Goal: Task Accomplishment & Management: Manage account settings

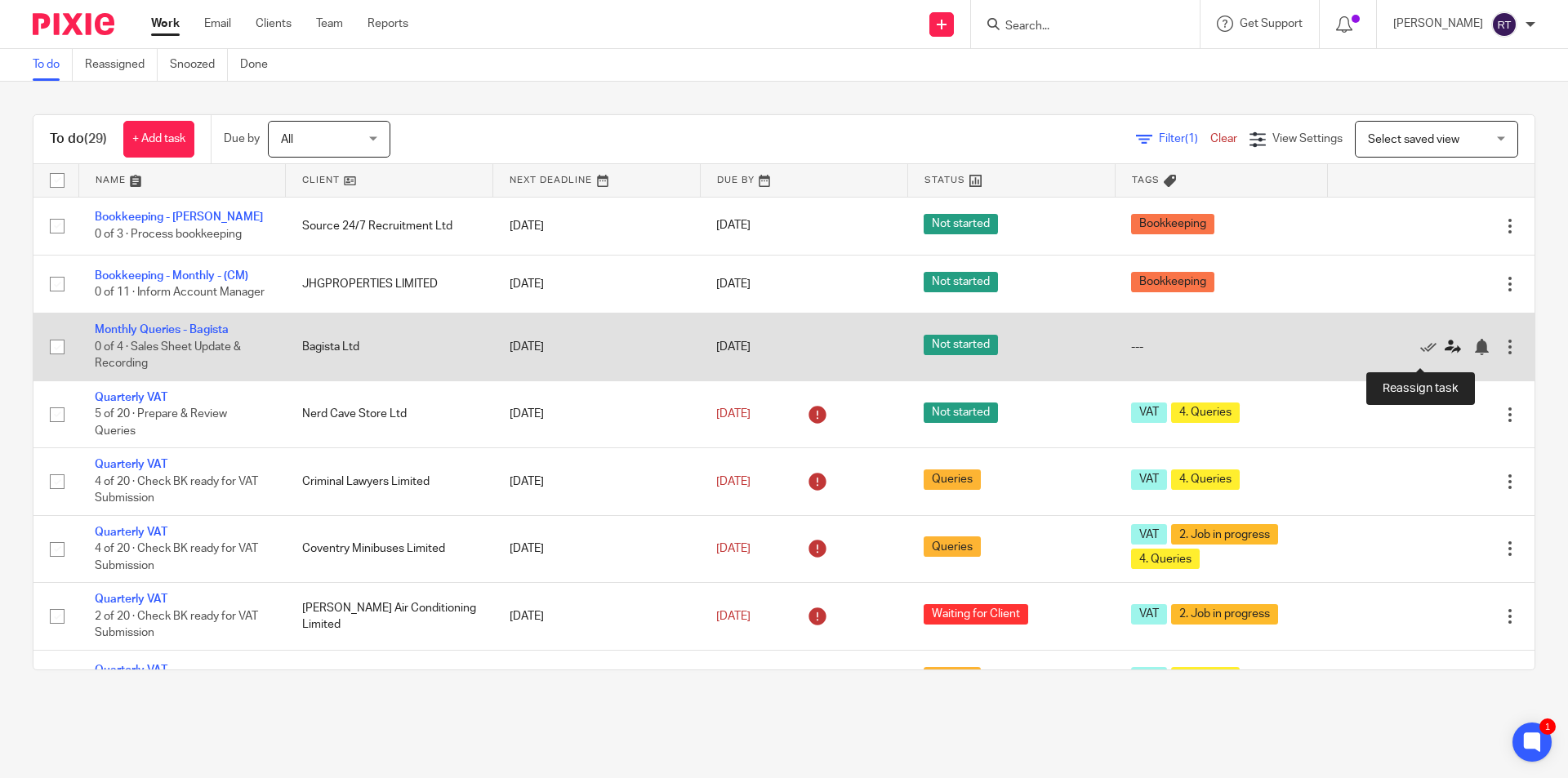
click at [1444, 355] on icon at bounding box center [1452, 347] width 16 height 16
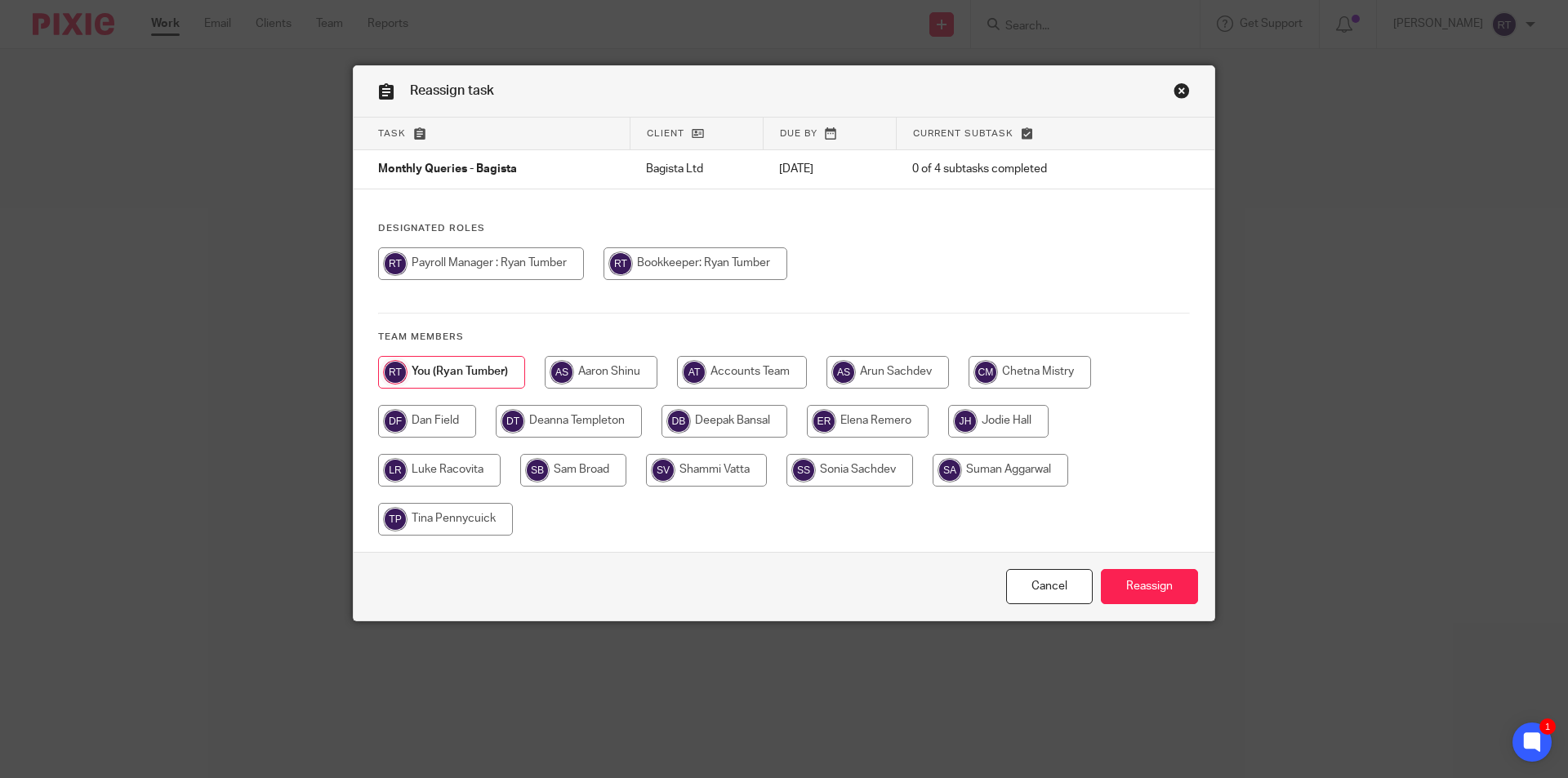
click at [577, 476] on input "radio" at bounding box center [574, 471] width 107 height 33
radio input "true"
click at [1165, 587] on input "Reassign" at bounding box center [1149, 586] width 98 height 35
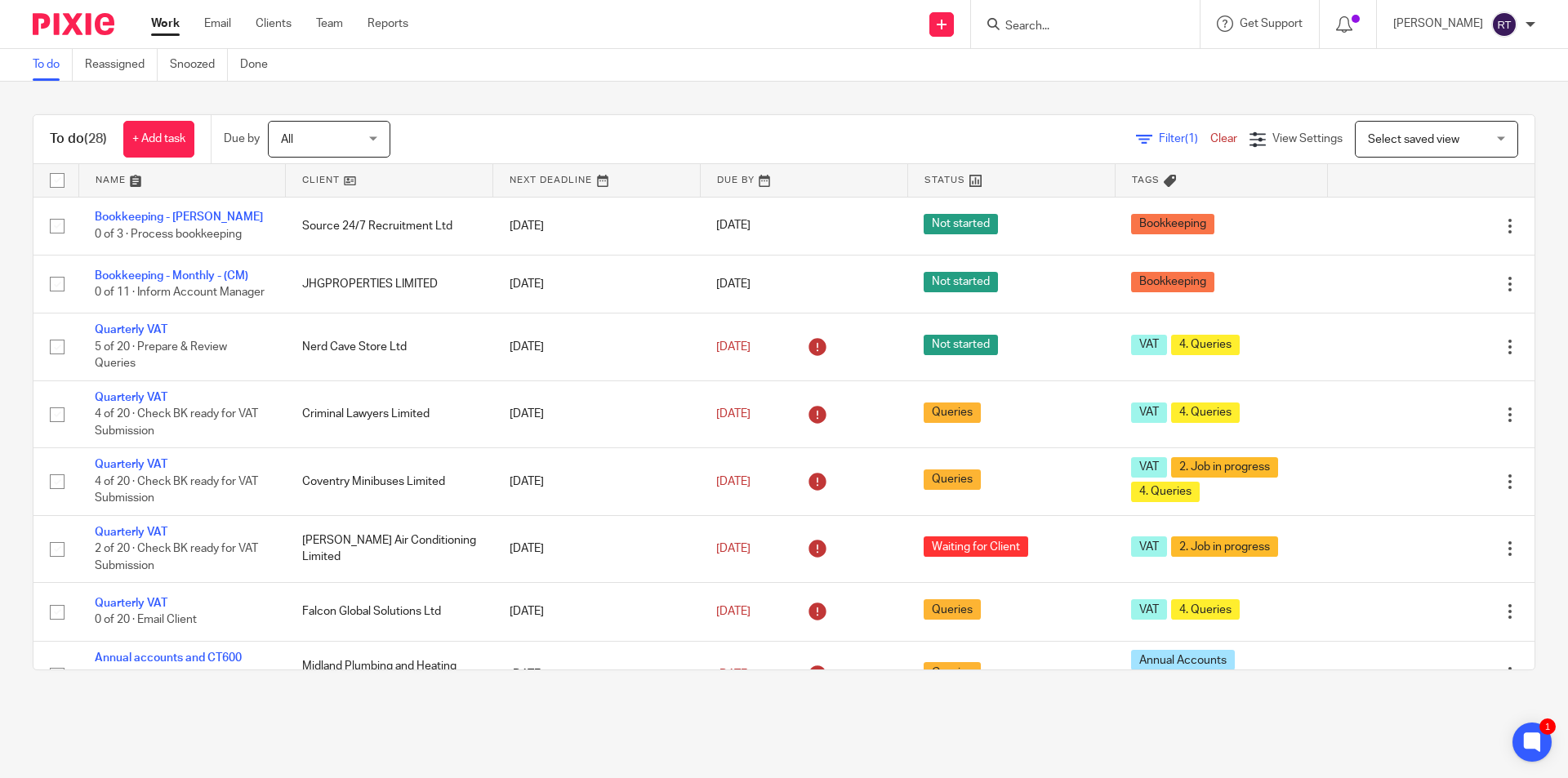
click at [1129, 744] on main "To do Reassigned Snoozed Done To do (28) + Add task Due by All All Today Tomorr…" at bounding box center [784, 389] width 1568 height 778
click at [1061, 707] on main "To do Reassigned Snoozed Done To do (28) + Add task Due by All All Today Tomorr…" at bounding box center [784, 389] width 1568 height 778
click at [985, 722] on main "To do Reassigned Snoozed Done To do (28) + Add task Due by All All Today Tomorr…" at bounding box center [784, 389] width 1568 height 778
click at [961, 706] on main "To do Reassigned Snoozed Done To do (28) + Add task Due by All All Today Tomorr…" at bounding box center [784, 389] width 1568 height 778
click at [1519, 495] on div "To do (28) + Add task Due by All All Today Tomorrow This week Next week This mo…" at bounding box center [784, 393] width 1568 height 621
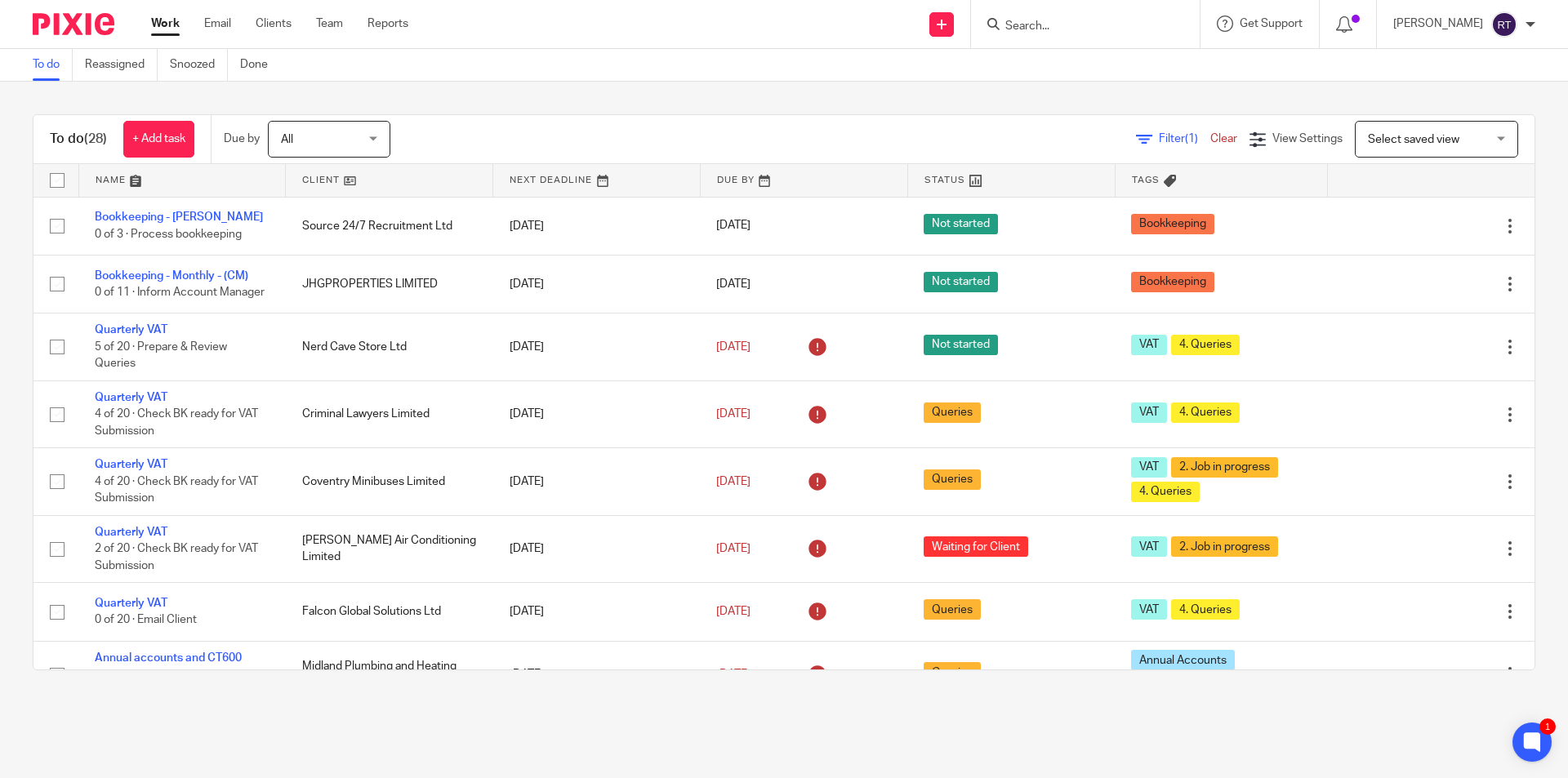
click at [1094, 752] on main "To do Reassigned Snoozed Done To do (28) + Add task Due by All All Today Tomorr…" at bounding box center [784, 389] width 1568 height 778
click at [1023, 730] on main "To do Reassigned Snoozed Done To do (28) + Add task Due by All All Today Tomorr…" at bounding box center [784, 389] width 1568 height 778
click at [960, 739] on main "To do Reassigned Snoozed Done To do (28) + Add task Due by All All Today Tomorr…" at bounding box center [784, 389] width 1568 height 778
click at [186, 688] on div "To do (28) + Add task Due by All All Today Tomorrow This week Next week This mo…" at bounding box center [784, 393] width 1568 height 621
click at [737, 718] on main "To do Reassigned Snoozed Done To do (28) + Add task Due by All All Today Tomorr…" at bounding box center [784, 389] width 1568 height 778
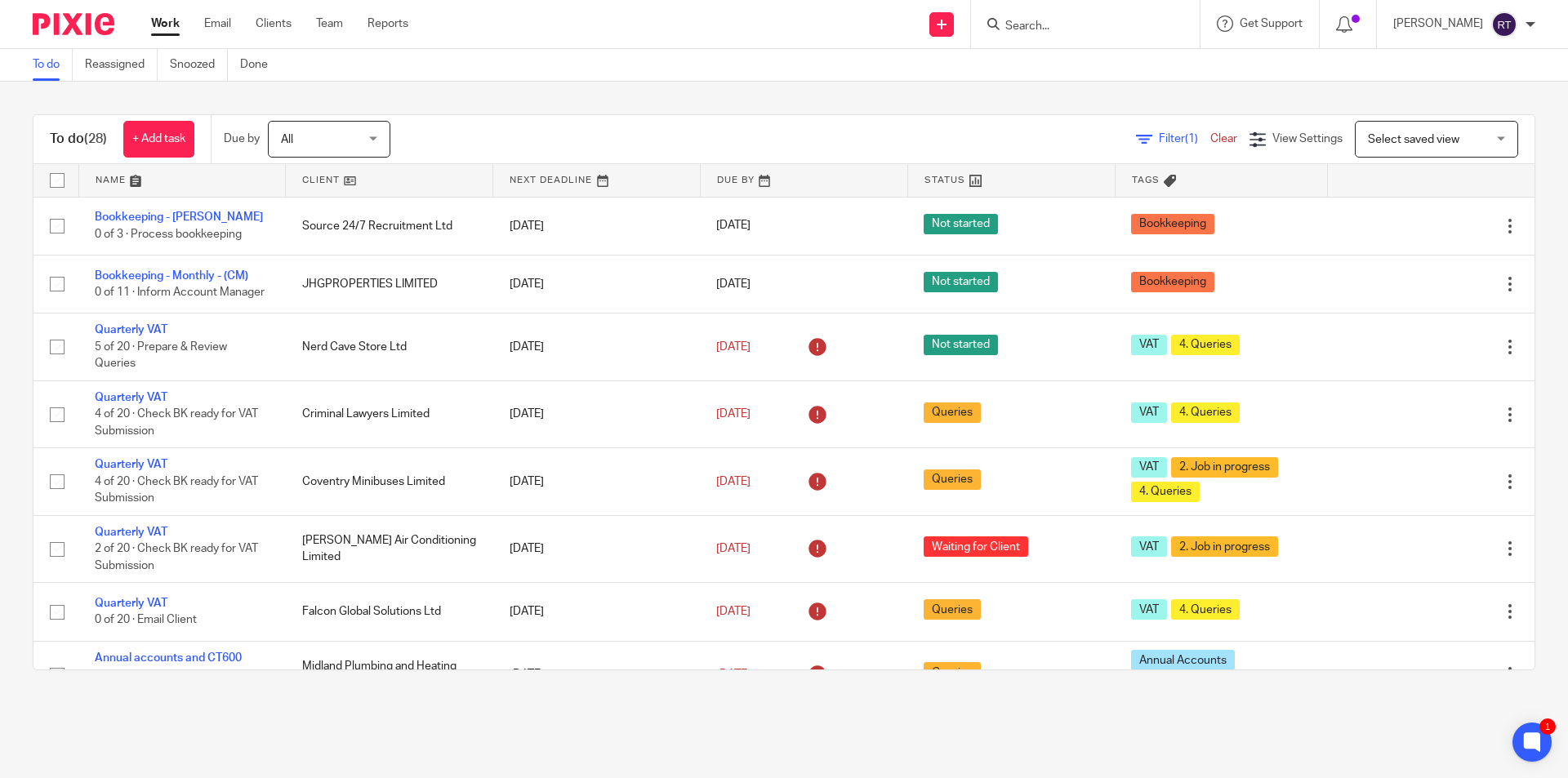
click at [23, 171] on div "To do (28) + Add task Due by All All Today Tomorrow This week Next week This mo…" at bounding box center [784, 393] width 1568 height 621
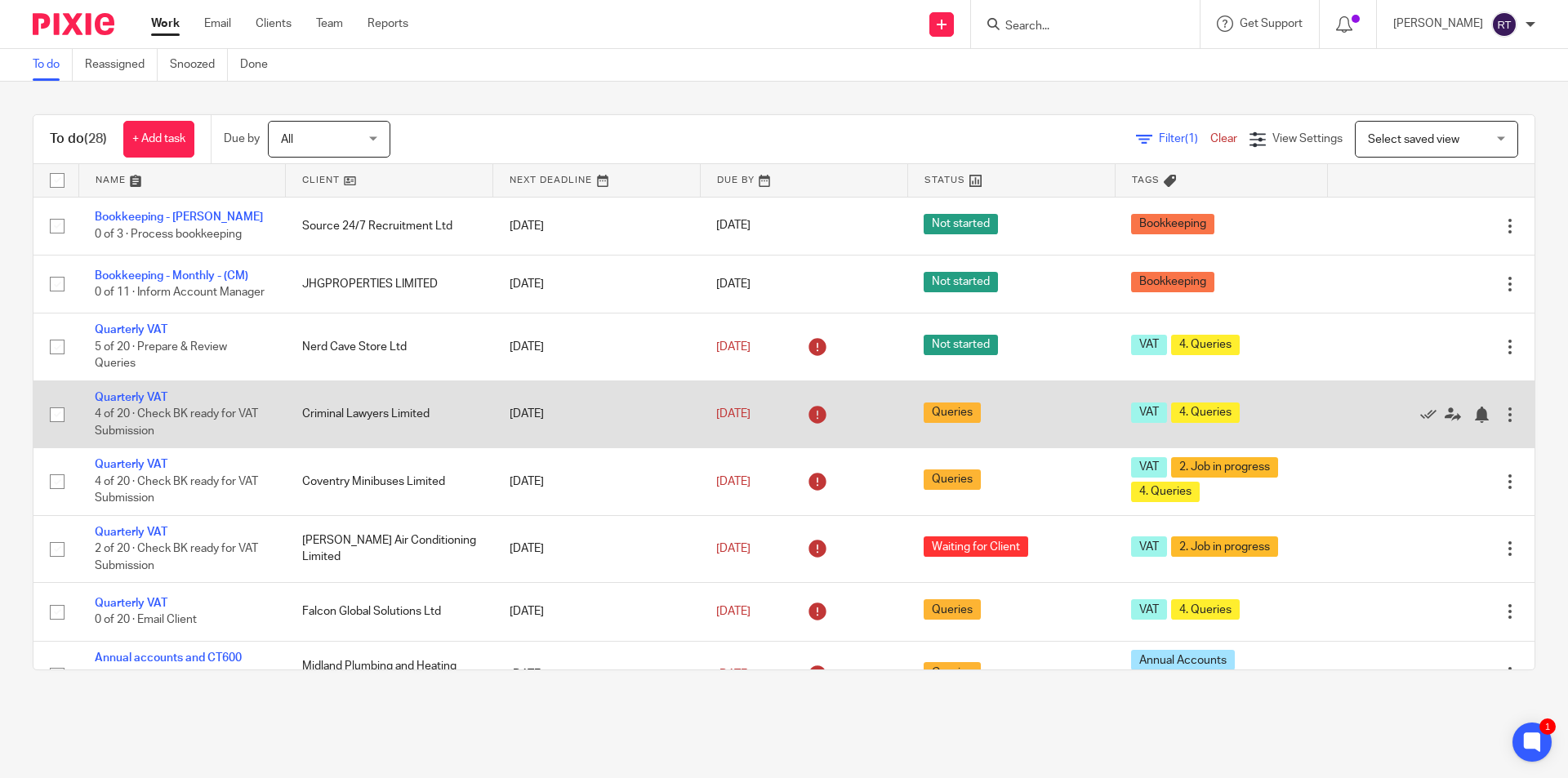
drag, startPoint x: 284, startPoint y: 737, endPoint x: 306, endPoint y: 420, distance: 317.8
click at [284, 737] on main "To do Reassigned Snoozed Done To do (28) + Add task Due by All All [DATE] [DATE…" at bounding box center [784, 389] width 1568 height 778
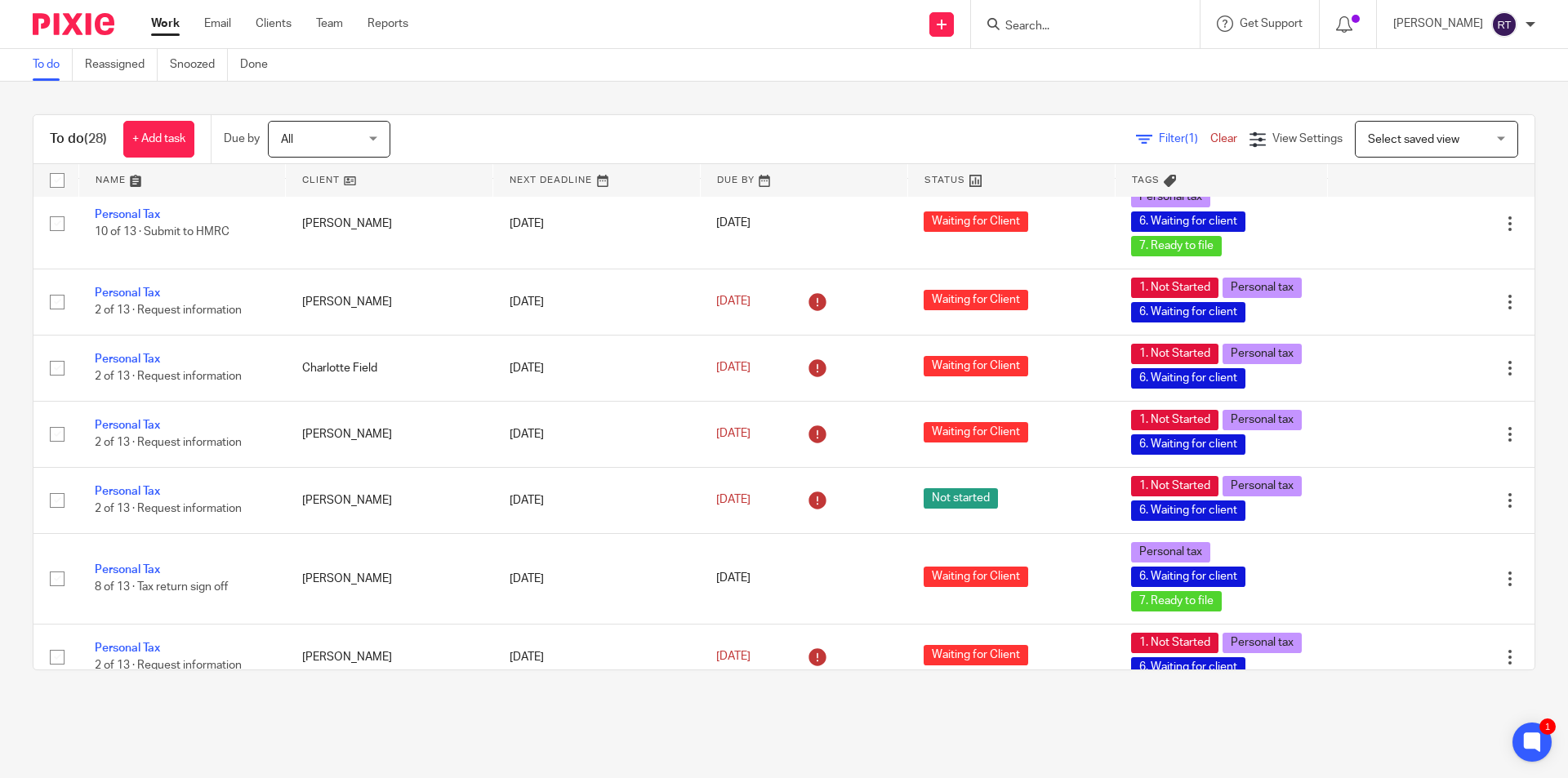
scroll to position [1752, 0]
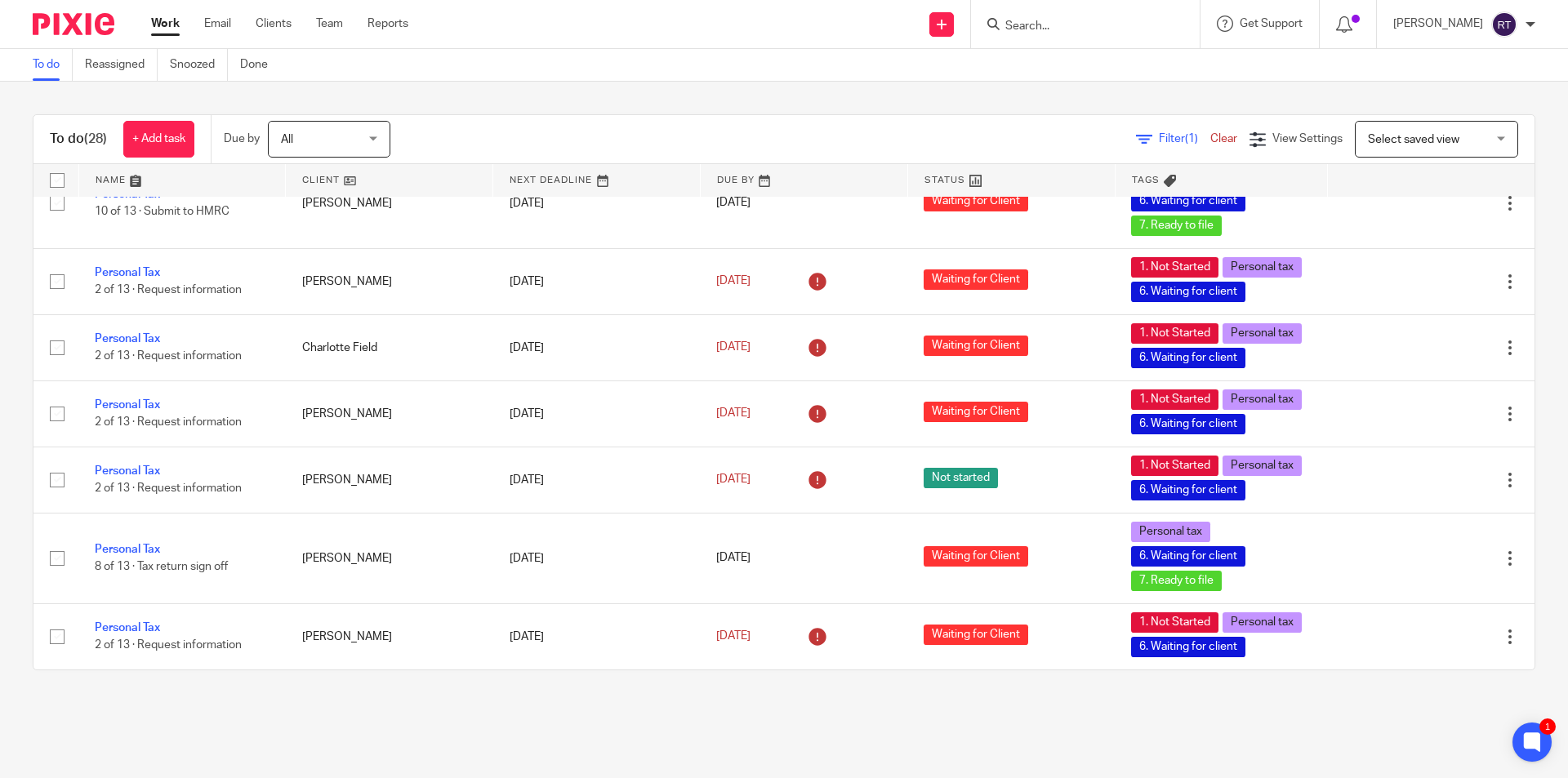
click at [922, 741] on main "To do Reassigned Snoozed Done To do (28) + Add task Due by All All Today Tomorr…" at bounding box center [784, 389] width 1568 height 778
click at [824, 712] on main "To do Reassigned Snoozed Done To do (28) + Add task Due by All All Today Tomorr…" at bounding box center [784, 389] width 1568 height 778
